Goal: Navigation & Orientation: Find specific page/section

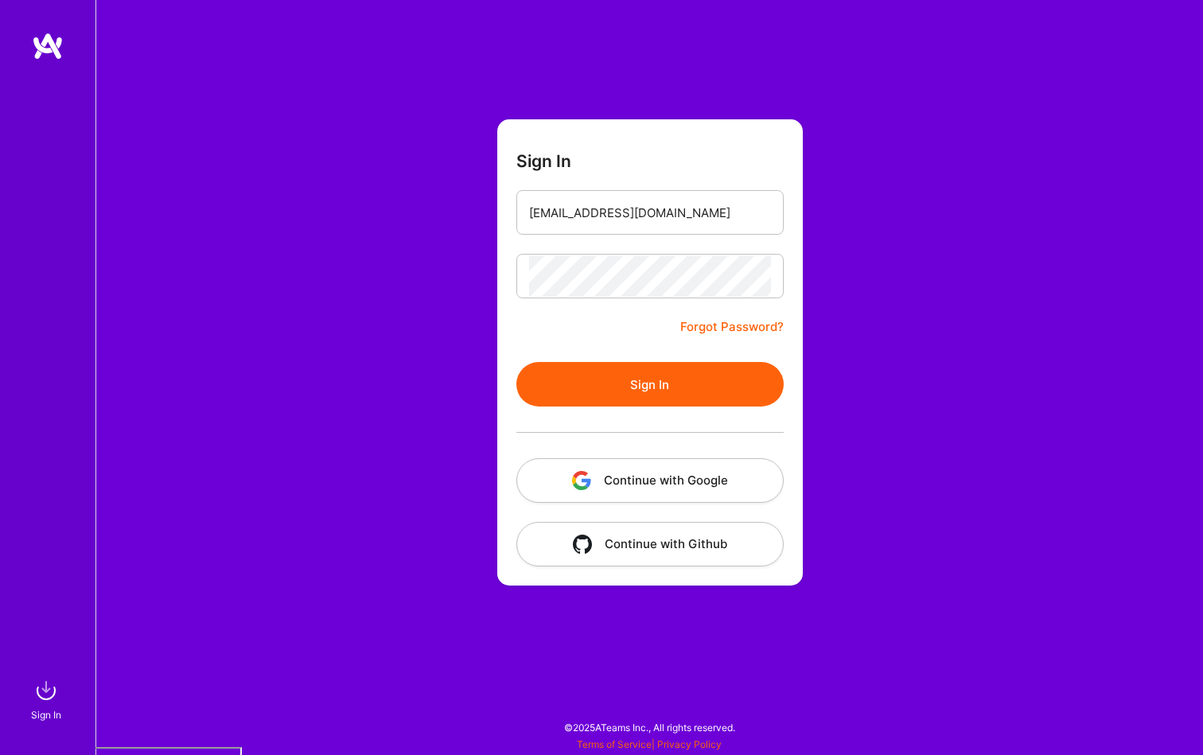
click at [629, 496] on button "Continue with Google" at bounding box center [649, 480] width 267 height 45
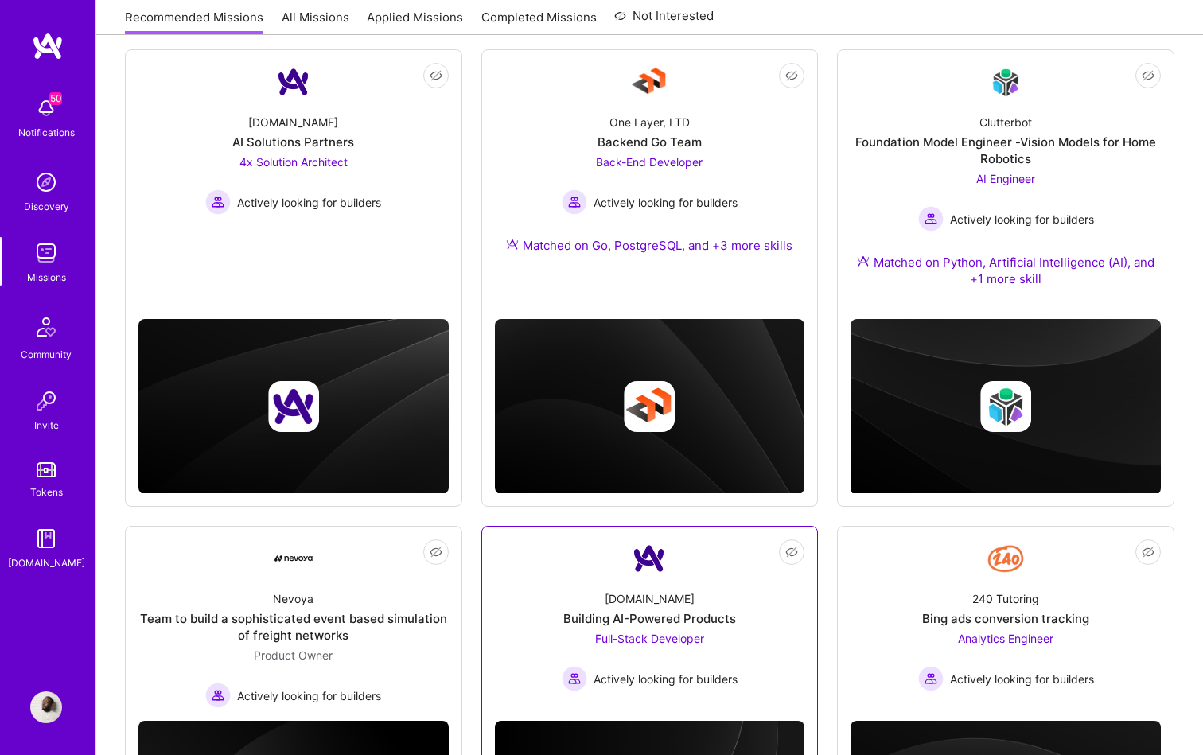
scroll to position [223, 0]
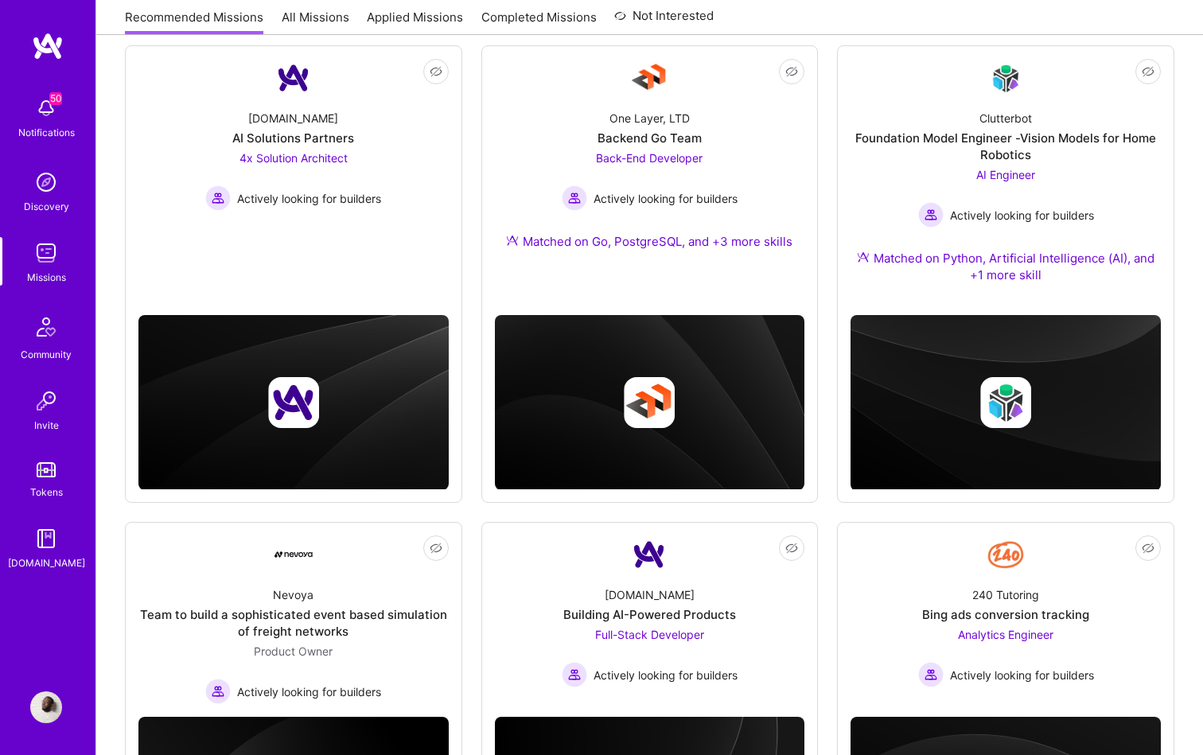
click at [49, 53] on img at bounding box center [48, 46] width 32 height 29
